Goal: Register for event/course

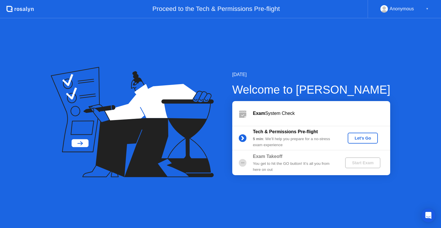
click at [361, 141] on button "Let's Go" at bounding box center [363, 138] width 30 height 11
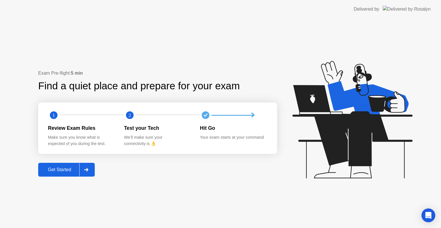
click at [50, 174] on button "Get Started" at bounding box center [66, 170] width 57 height 14
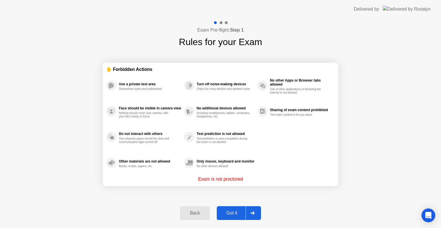
click at [238, 214] on div "Got it" at bounding box center [231, 212] width 27 height 5
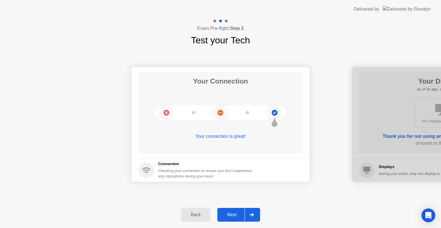
click at [238, 214] on div "Next" at bounding box center [232, 214] width 26 height 5
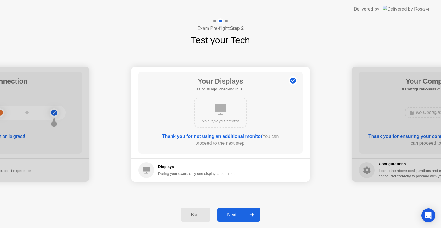
click at [234, 217] on div "Next" at bounding box center [232, 214] width 26 height 5
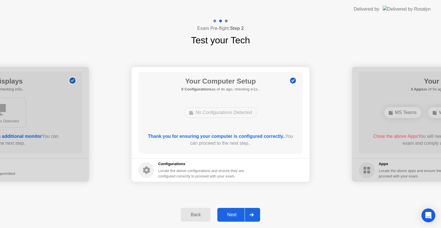
click at [234, 217] on div "Next" at bounding box center [232, 214] width 26 height 5
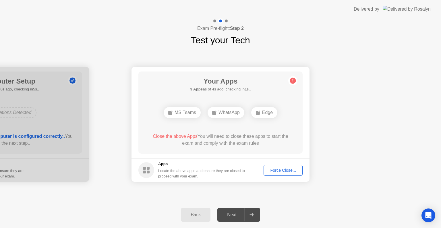
click at [286, 172] on div "Force Close..." at bounding box center [282, 170] width 35 height 5
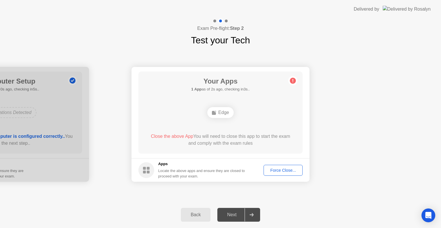
click at [285, 171] on div "Force Close..." at bounding box center [282, 170] width 35 height 5
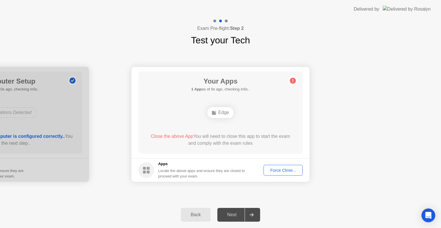
click at [286, 172] on div "Force Close..." at bounding box center [282, 170] width 35 height 5
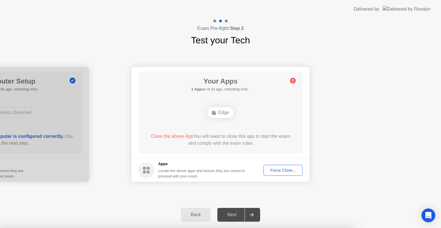
drag, startPoint x: 241, startPoint y: 148, endPoint x: 238, endPoint y: 124, distance: 24.4
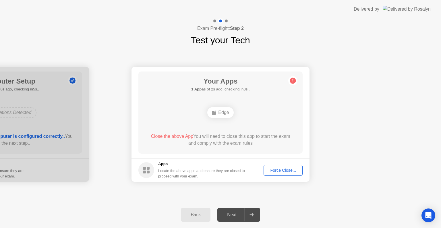
click at [174, 137] on span "Close the above App" at bounding box center [172, 136] width 42 height 5
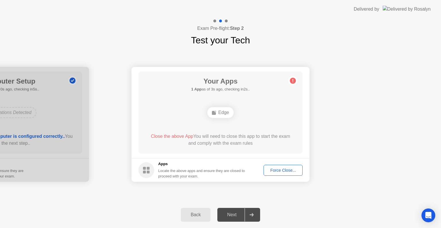
click at [174, 137] on span "Close the above App" at bounding box center [172, 136] width 42 height 5
click at [288, 168] on div "Force Close..." at bounding box center [282, 170] width 35 height 5
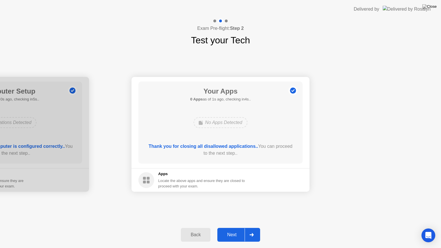
click at [236, 228] on div "Next" at bounding box center [232, 234] width 26 height 5
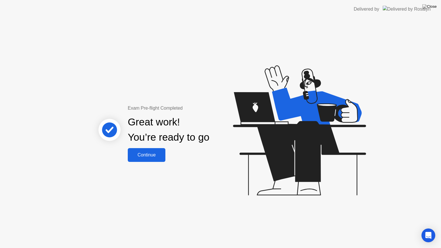
click at [155, 144] on div "Great work! You’re ready to go" at bounding box center [169, 130] width 82 height 30
click at [154, 152] on div "Continue" at bounding box center [146, 154] width 34 height 5
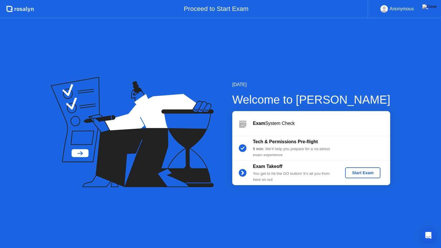
click at [366, 174] on div "Start Exam" at bounding box center [362, 172] width 31 height 5
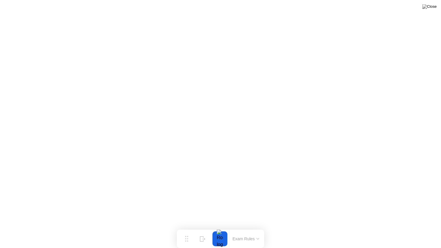
click at [223, 228] on div at bounding box center [220, 238] width 12 height 15
click at [218, 228] on div at bounding box center [220, 238] width 12 height 15
drag, startPoint x: 187, startPoint y: 239, endPoint x: 190, endPoint y: 239, distance: 3.2
click at [189, 228] on button "Move" at bounding box center [186, 238] width 15 height 15
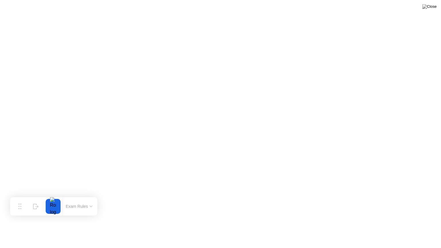
drag, startPoint x: 190, startPoint y: 239, endPoint x: 203, endPoint y: 180, distance: 59.8
click at [0, 228] on app-widget "Move Hide Exam Rules" at bounding box center [0, 248] width 0 height 0
click at [53, 201] on div at bounding box center [55, 198] width 12 height 15
drag, startPoint x: 24, startPoint y: 194, endPoint x: 189, endPoint y: 229, distance: 168.9
click at [185, 228] on button "Move" at bounding box center [177, 234] width 15 height 15
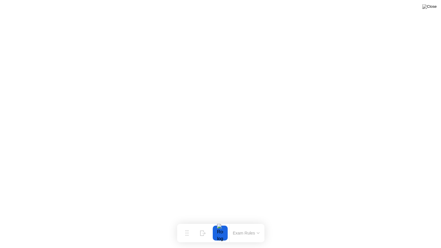
click at [221, 228] on div at bounding box center [220, 233] width 12 height 15
click at [219, 228] on div at bounding box center [220, 233] width 12 height 15
click at [244, 228] on button "Exam Rules" at bounding box center [246, 232] width 30 height 5
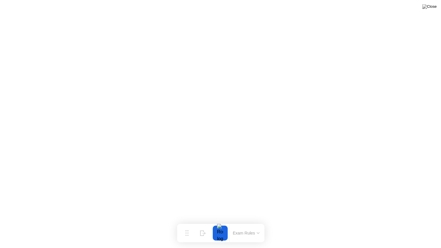
click at [223, 228] on div at bounding box center [220, 233] width 12 height 15
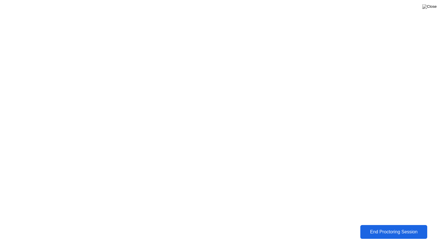
click at [389, 228] on div "End Proctoring Session" at bounding box center [394, 231] width 64 height 5
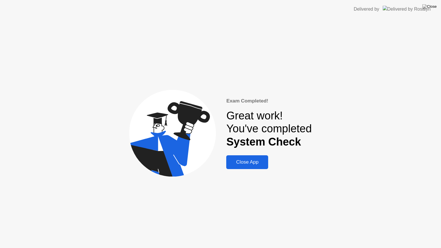
click at [241, 160] on div "Close App" at bounding box center [247, 162] width 38 height 6
